Goal: Obtain resource: Download file/media

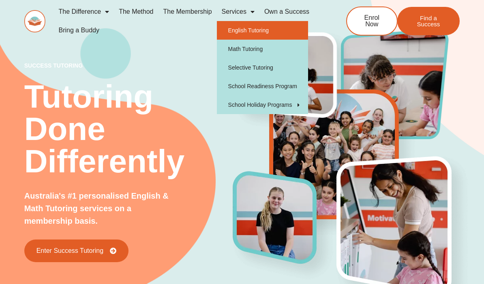
click at [246, 33] on link "English Tutoring" at bounding box center [262, 30] width 91 height 19
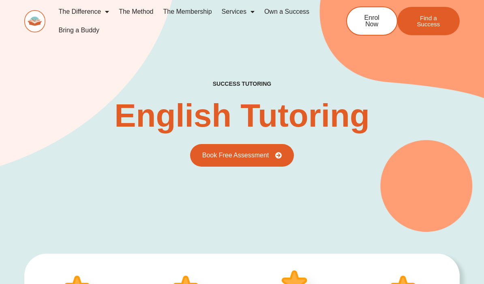
click at [36, 23] on img at bounding box center [34, 21] width 21 height 22
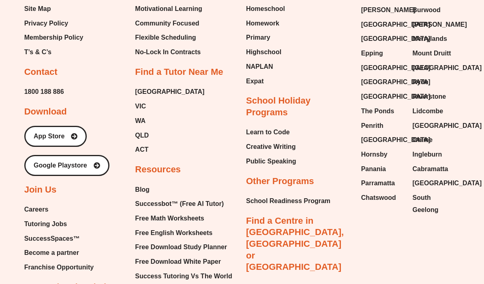
scroll to position [3335, 0]
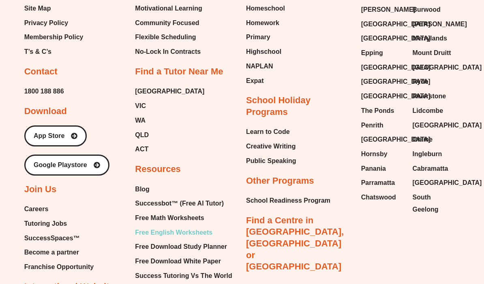
click at [156, 227] on span "Free English Worksheets" at bounding box center [173, 233] width 77 height 12
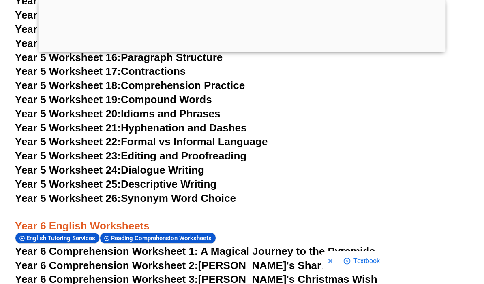
scroll to position [4343, 0]
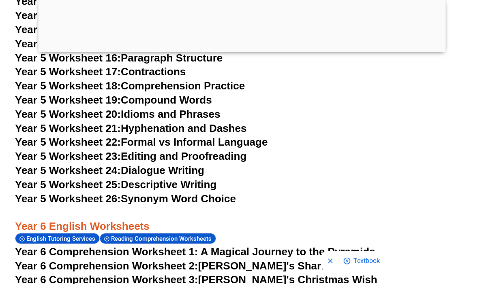
click at [219, 246] on span "Year 6 Comprehension Worksheet 1: A Magical Journey to the Pyramids" at bounding box center [195, 252] width 360 height 12
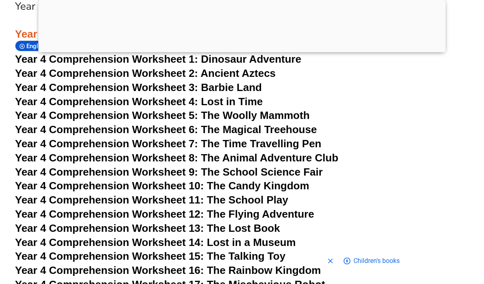
scroll to position [3384, 0]
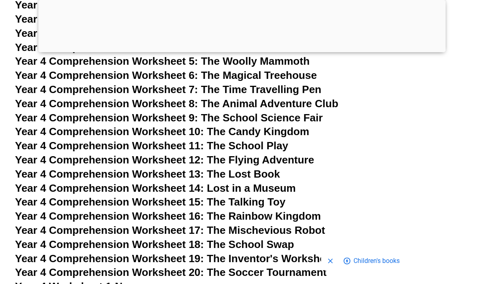
click at [263, 253] on span "Year 4 Comprehension Worksheet 19: The Inventor's Workshop" at bounding box center [174, 259] width 318 height 12
